Goal: Information Seeking & Learning: Learn about a topic

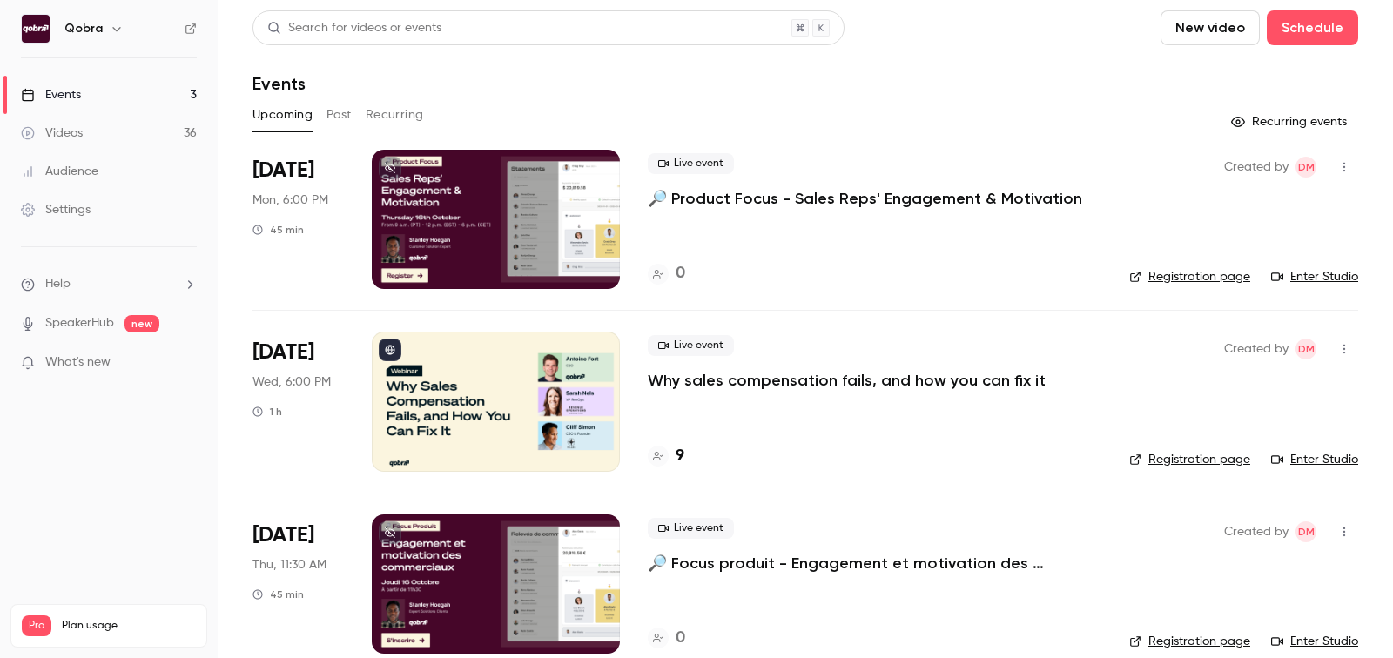
click at [675, 458] on h4 "9" at bounding box center [679, 456] width 9 height 23
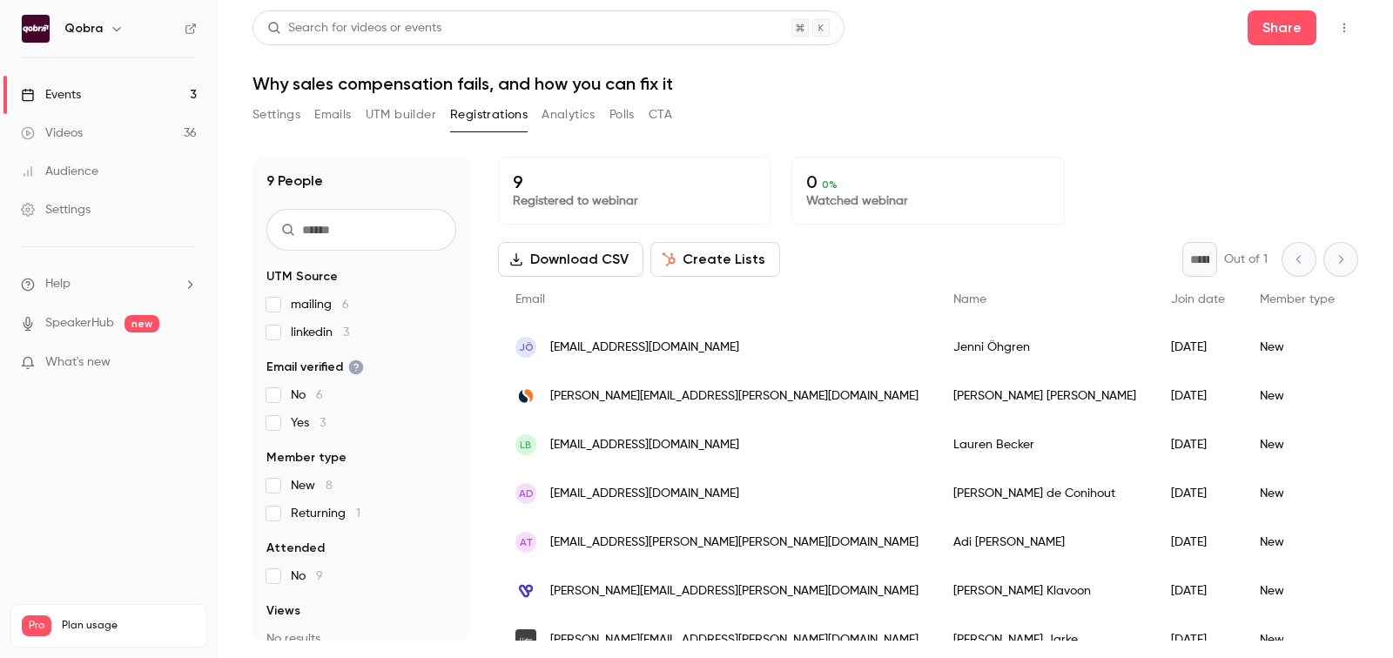
click at [418, 84] on h1 "Why sales compensation fails, and how you can fix it" at bounding box center [804, 83] width 1105 height 21
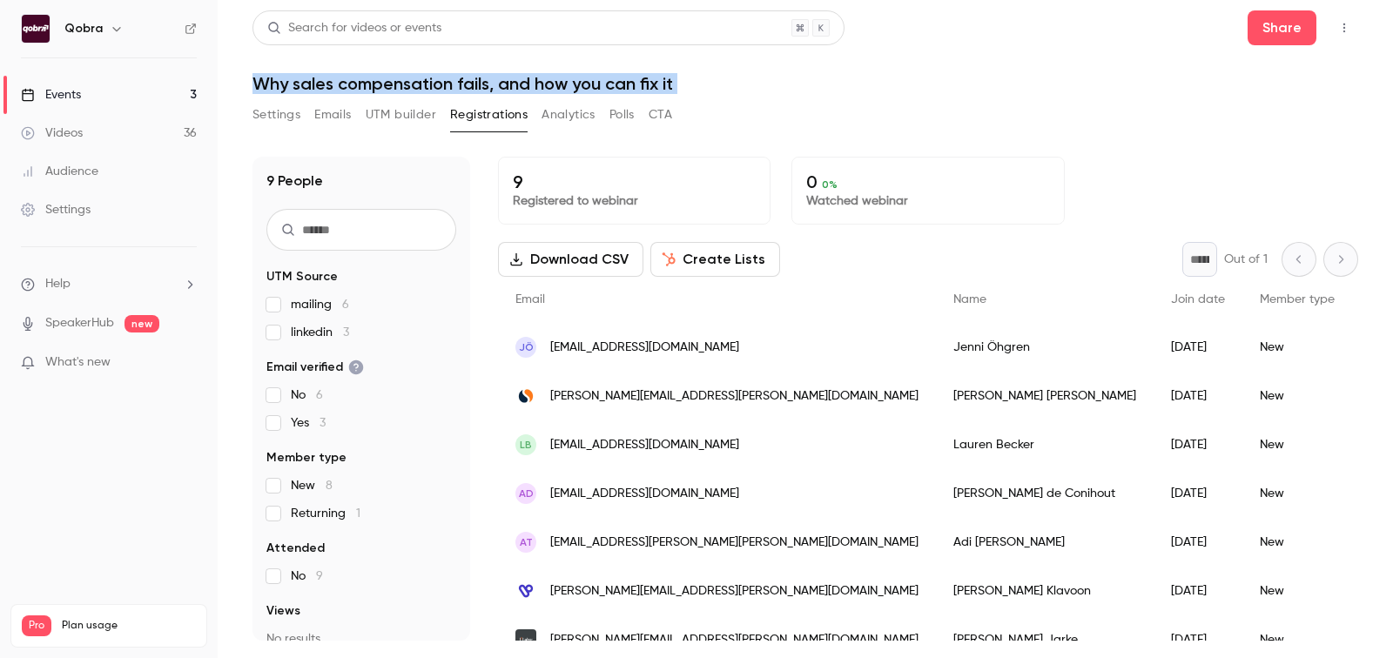
click at [418, 84] on h1 "Why sales compensation fails, and how you can fix it" at bounding box center [804, 83] width 1105 height 21
copy div "Why sales compensation fails, and how you can fix it Settings Emails UTM builde…"
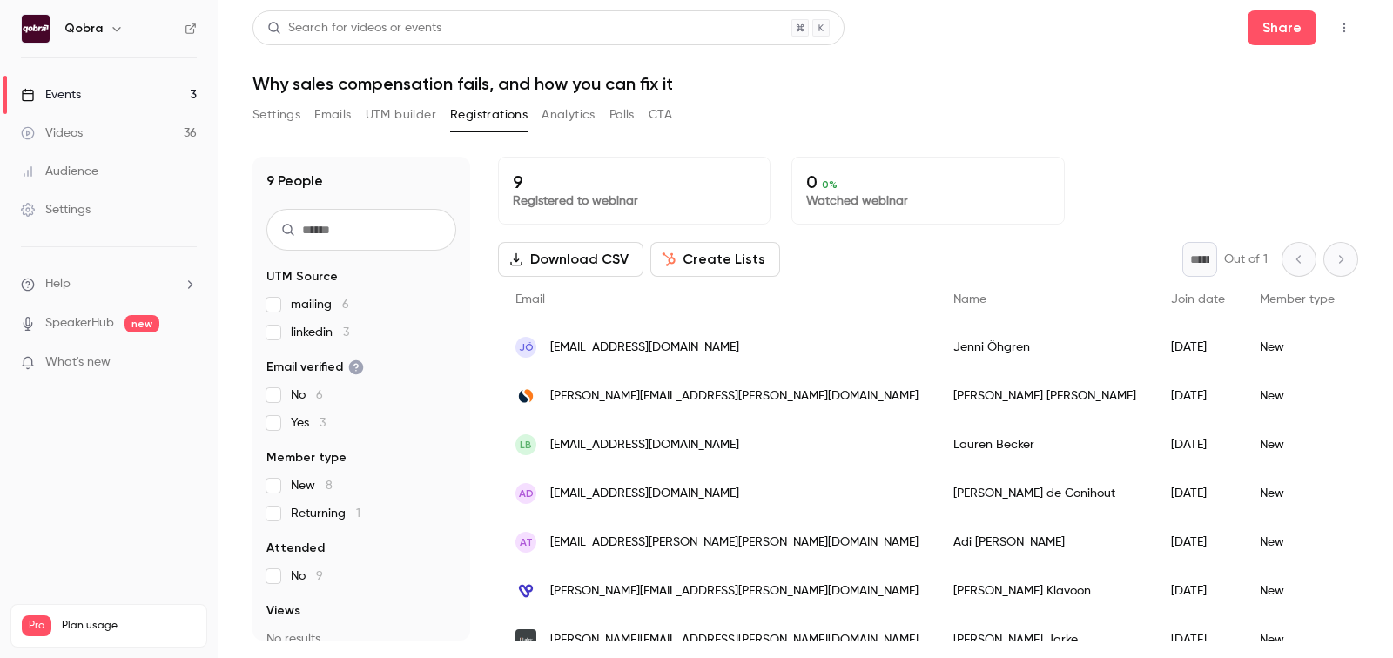
click at [621, 197] on p "Registered to webinar" at bounding box center [634, 200] width 243 height 17
click at [95, 133] on link "Videos 36" at bounding box center [109, 133] width 218 height 38
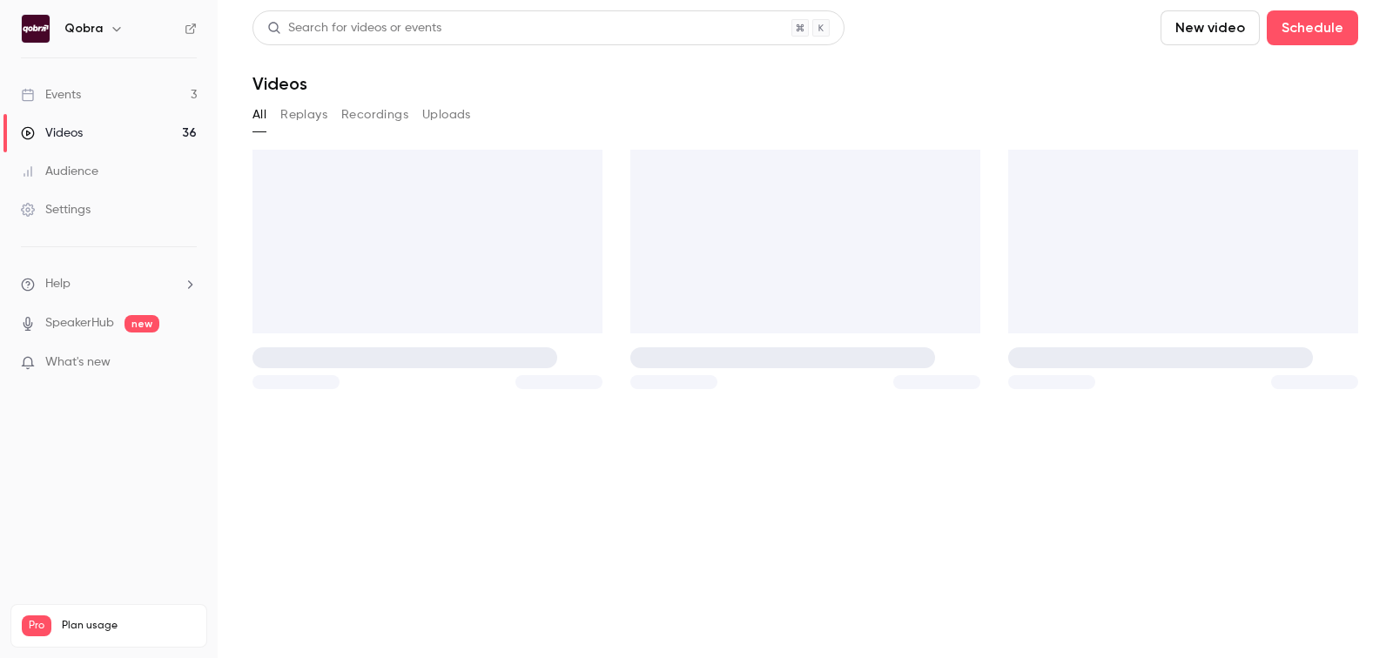
click at [95, 92] on link "Events 3" at bounding box center [109, 95] width 218 height 38
